Goal: Find specific page/section

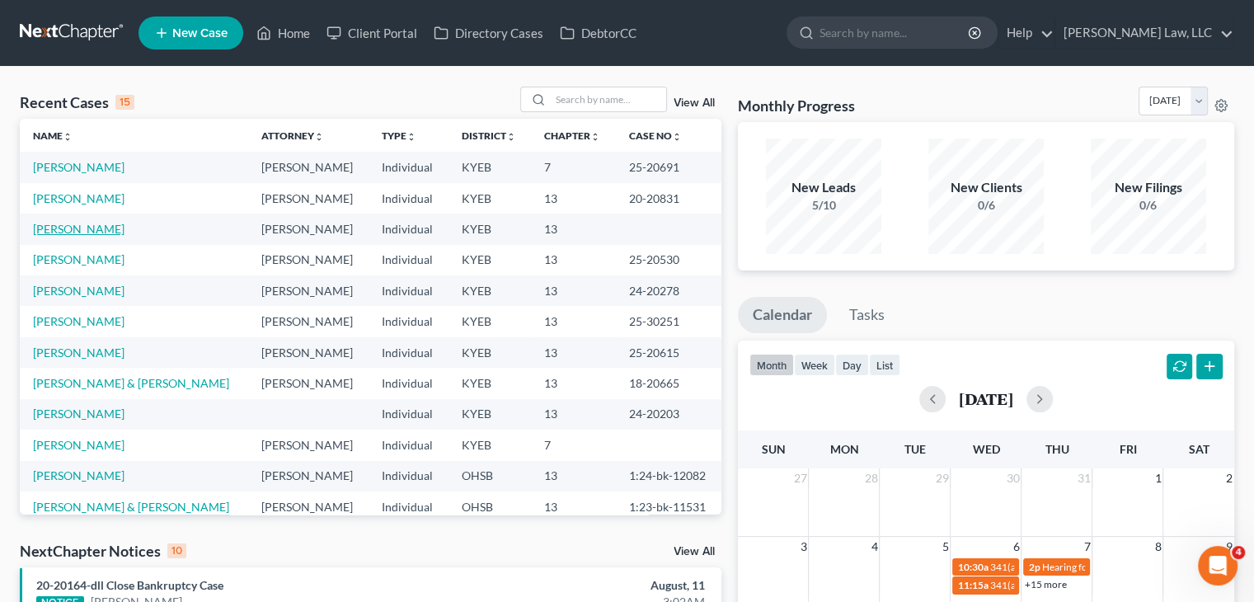
click at [58, 225] on link "[PERSON_NAME]" at bounding box center [79, 229] width 92 height 14
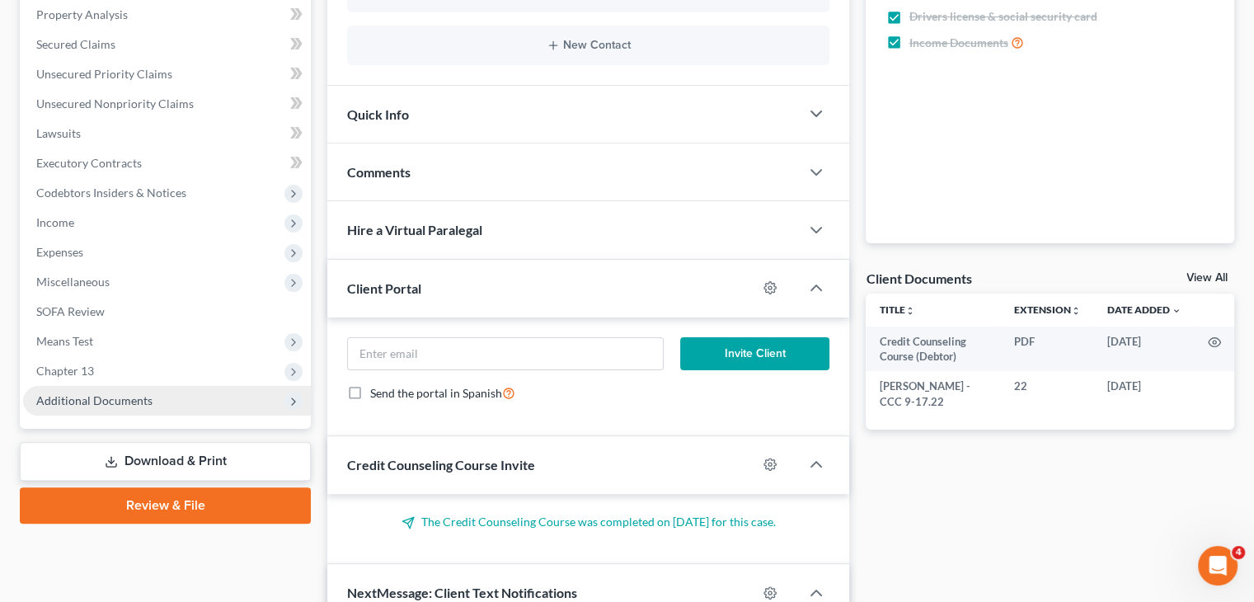
scroll to position [762, 0]
click at [92, 397] on span "Additional Documents" at bounding box center [94, 400] width 116 height 14
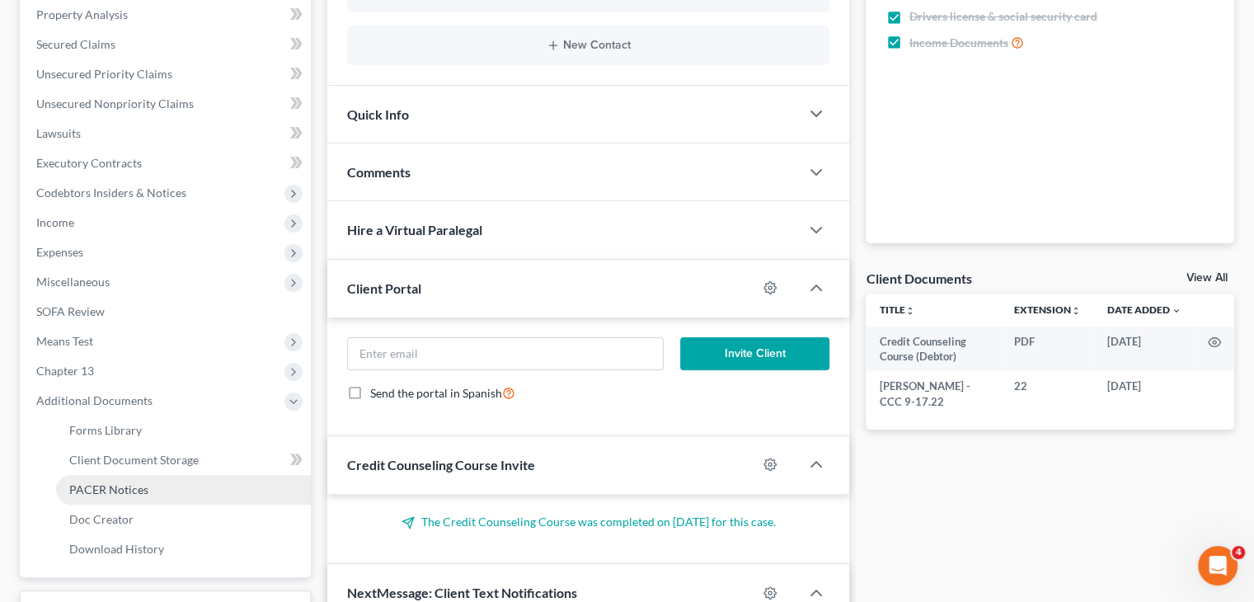
click at [105, 502] on link "PACER Notices" at bounding box center [183, 490] width 255 height 30
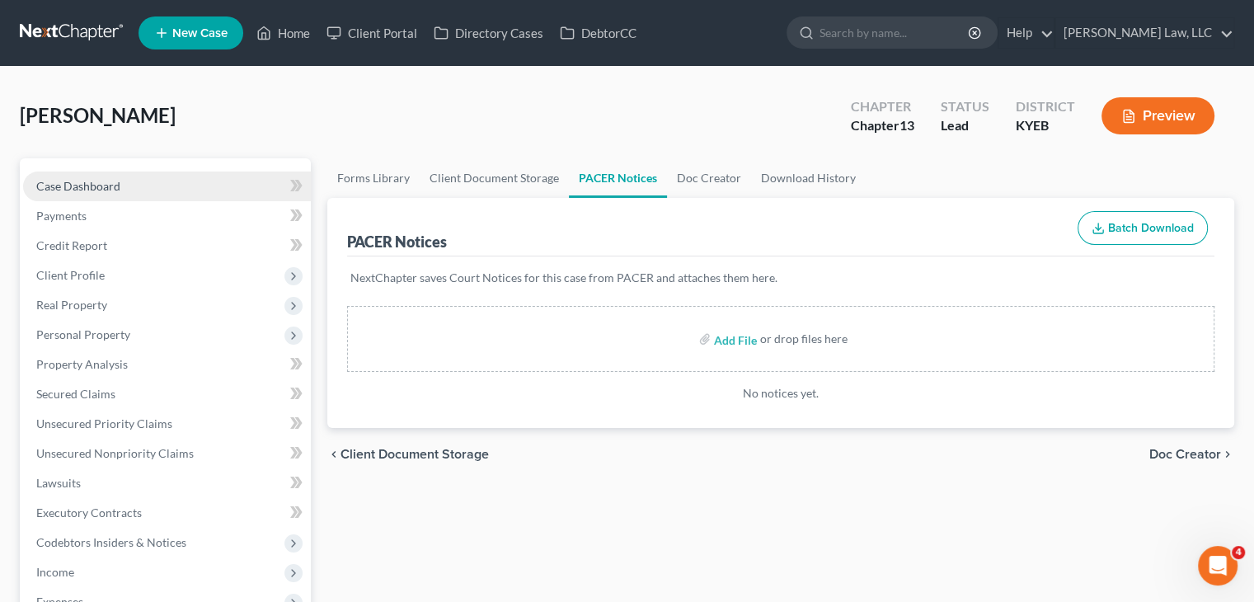
click at [98, 184] on span "Case Dashboard" at bounding box center [78, 186] width 84 height 14
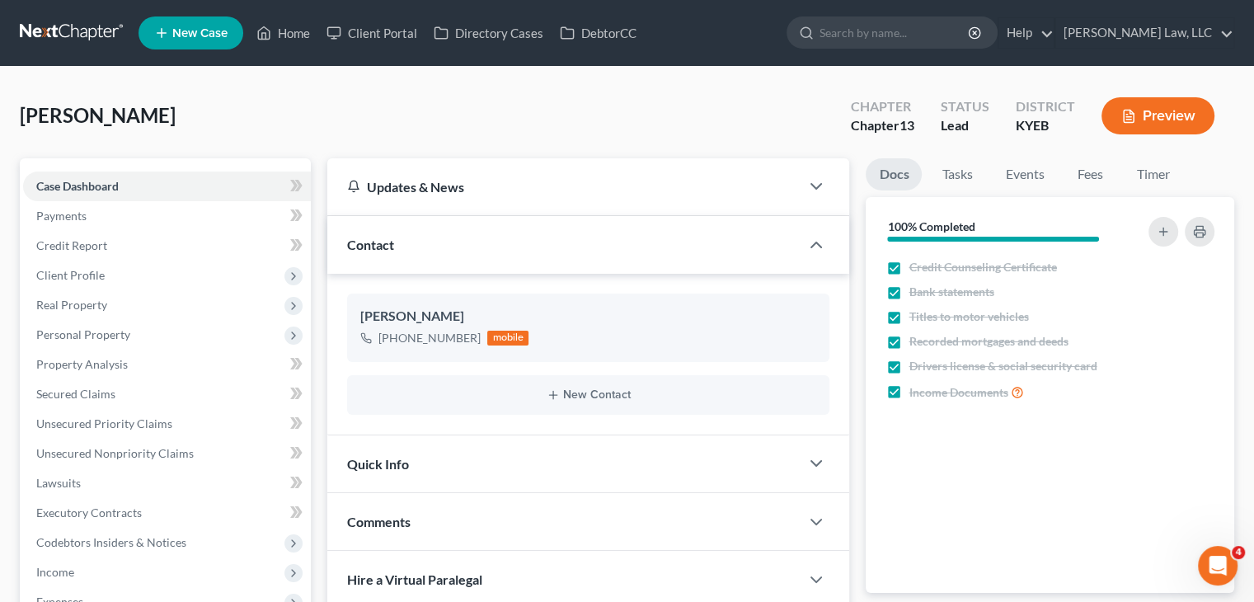
scroll to position [762, 0]
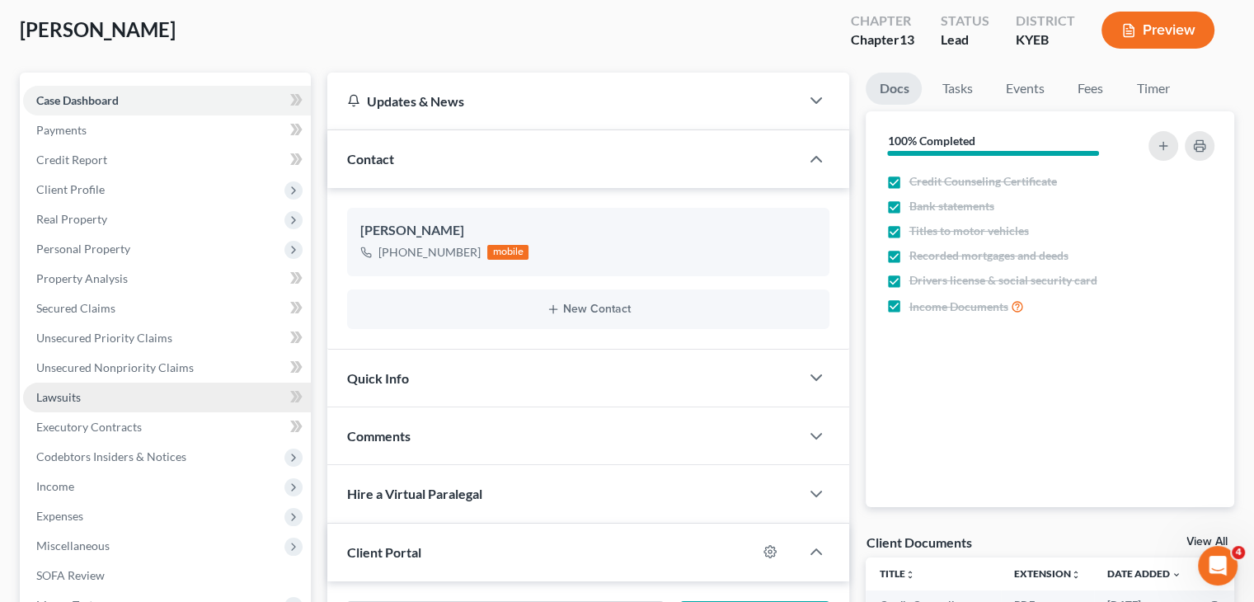
click at [139, 393] on link "Lawsuits" at bounding box center [167, 398] width 288 height 30
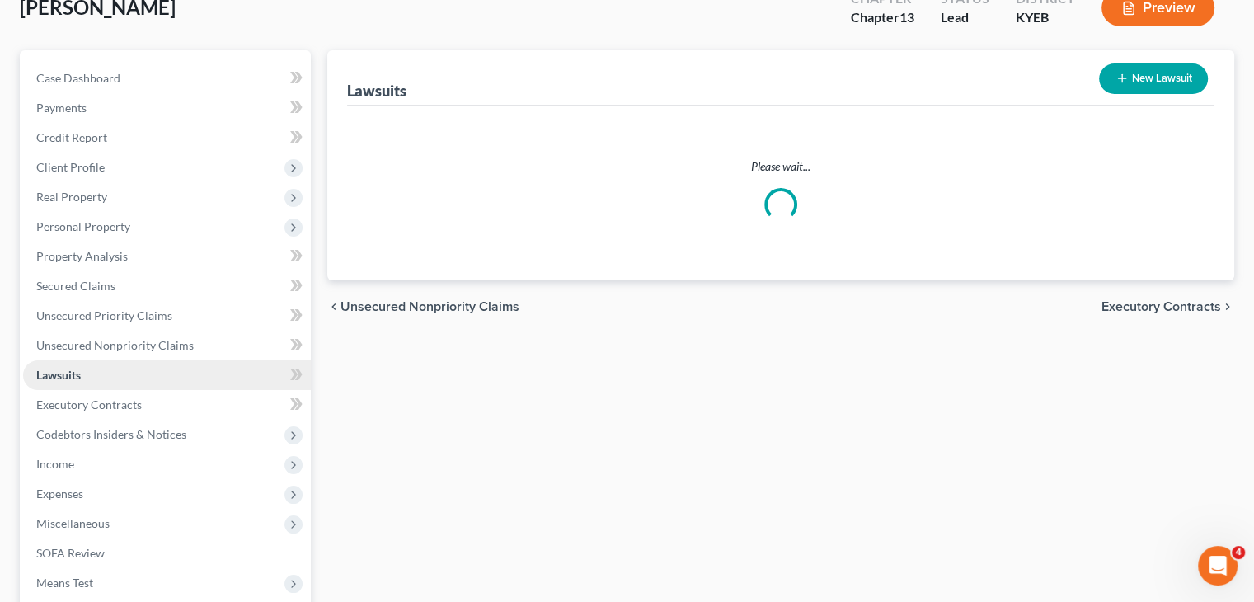
scroll to position [165, 0]
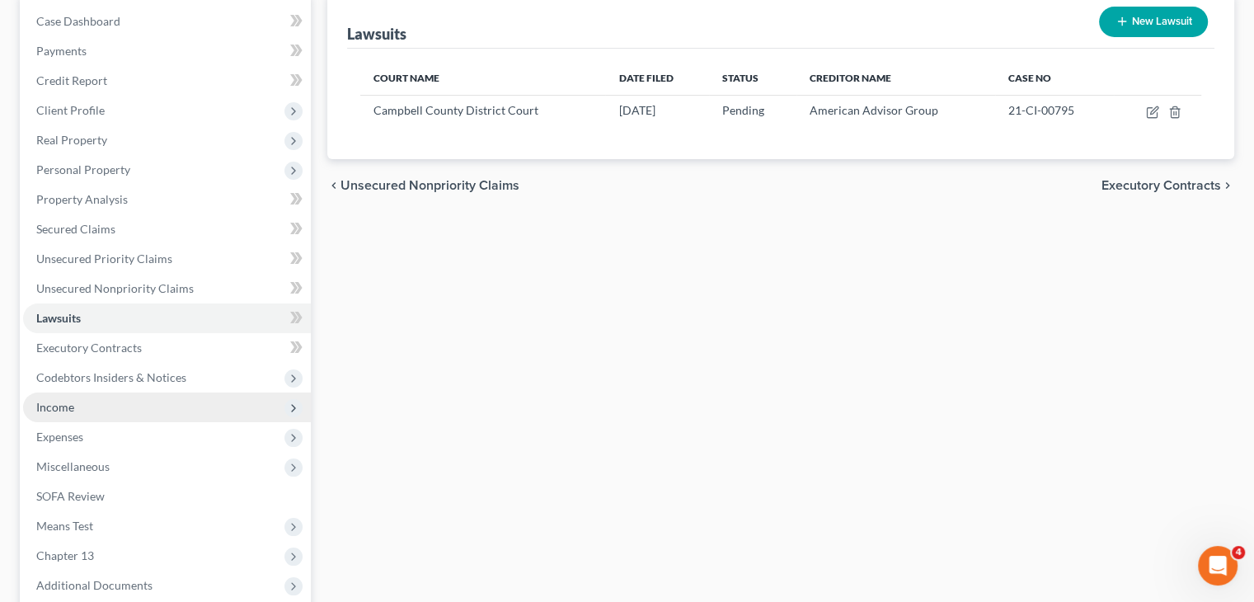
click at [120, 416] on span "Income" at bounding box center [167, 408] width 288 height 30
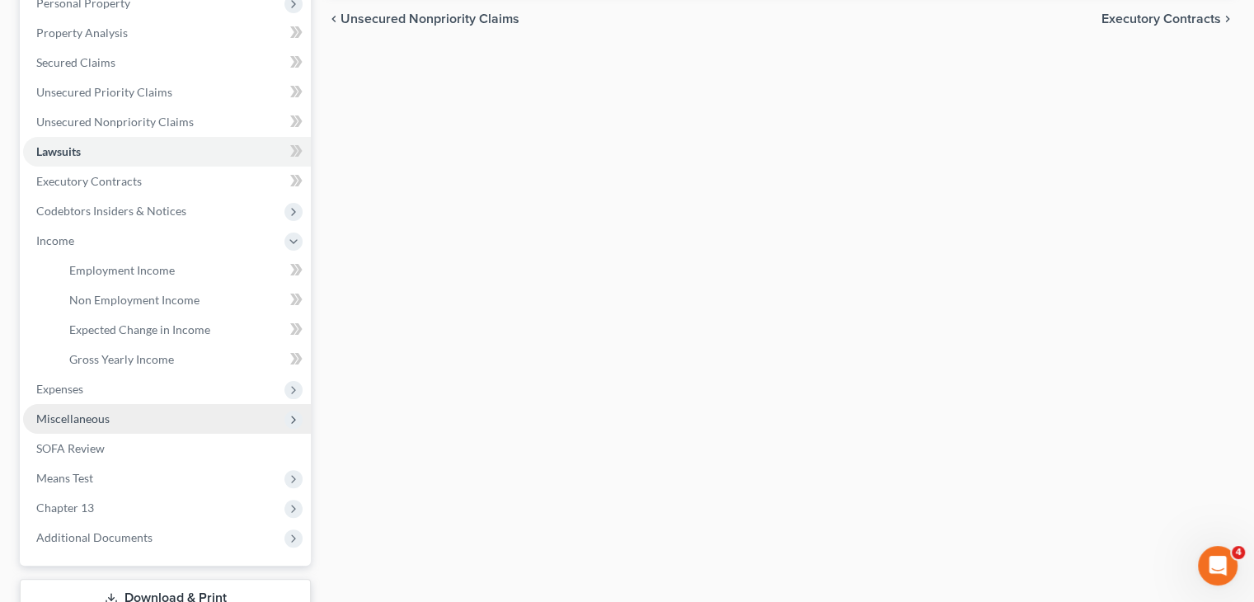
scroll to position [0, 0]
